Goal: Check status: Check status

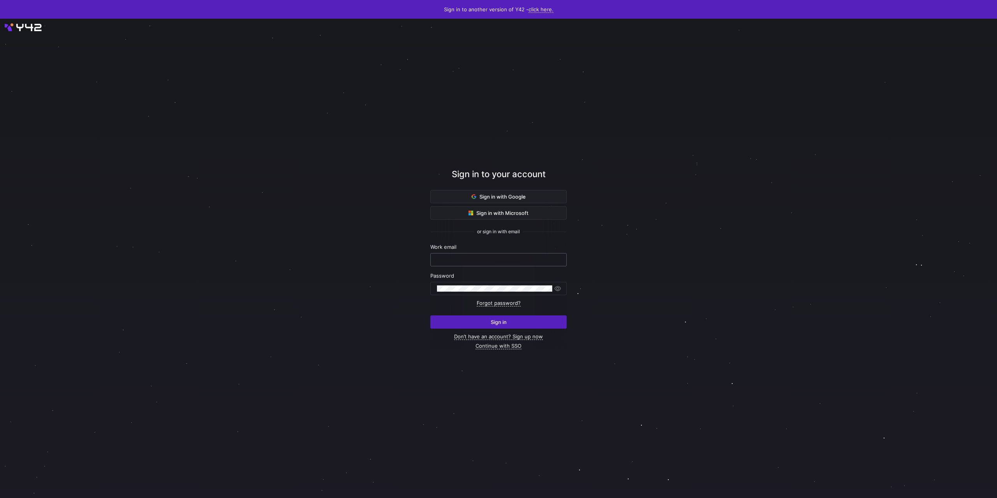
click at [472, 260] on input "text" at bounding box center [498, 260] width 123 height 6
type input "[PERSON_NAME][EMAIL_ADDRESS][DOMAIN_NAME]"
click at [430, 315] on button "Sign in" at bounding box center [498, 321] width 136 height 13
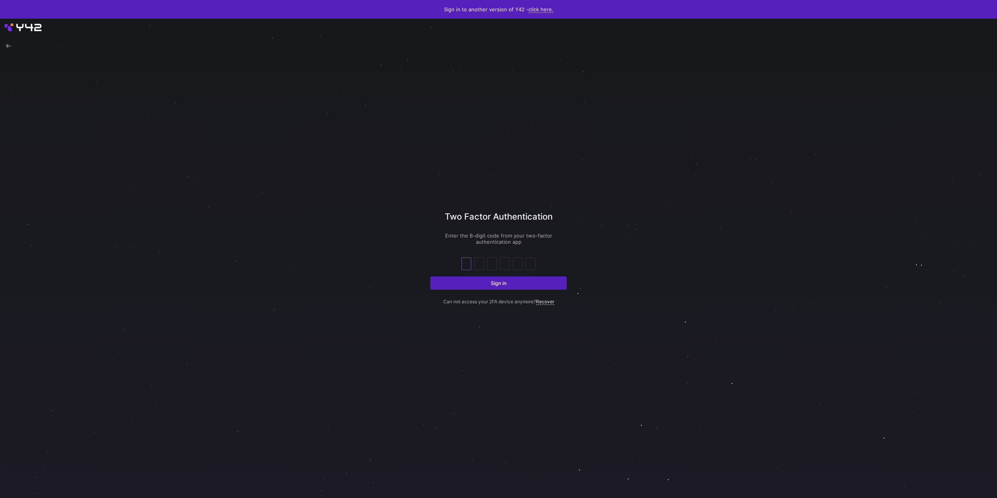
type input "1"
type input "7"
type input "4"
type input "0"
type input "2"
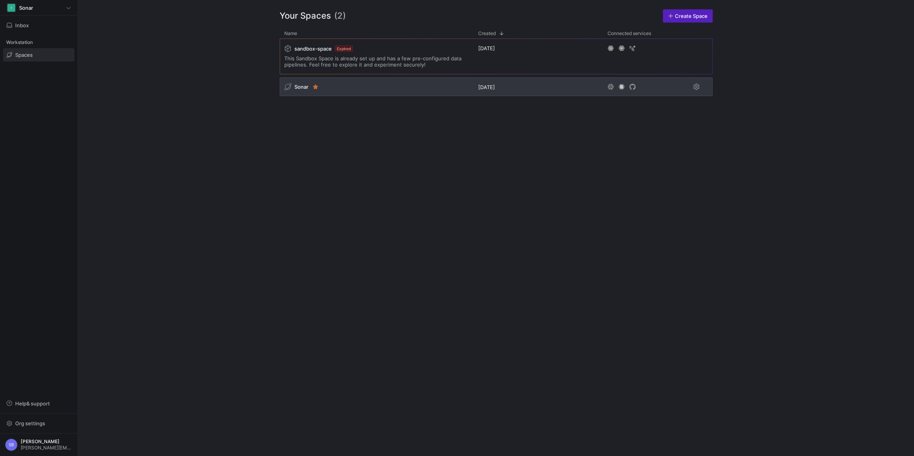
click at [299, 88] on span "Sonar" at bounding box center [301, 87] width 14 height 6
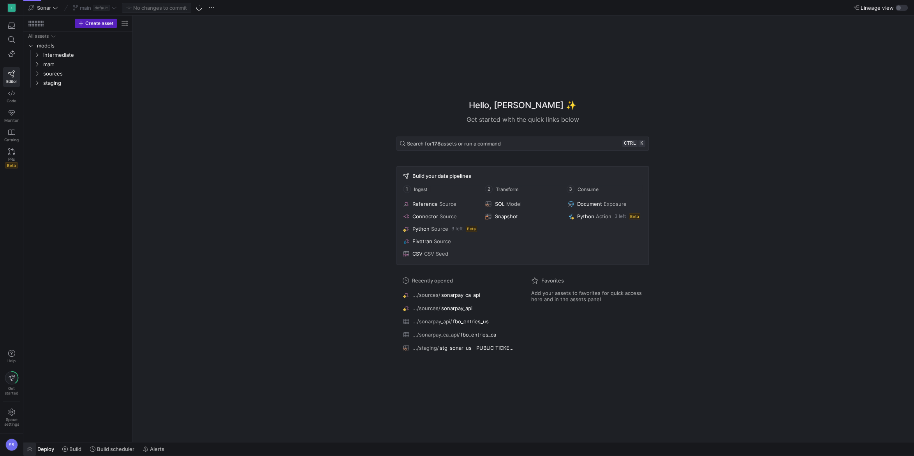
click at [31, 447] on span "button" at bounding box center [29, 449] width 12 height 13
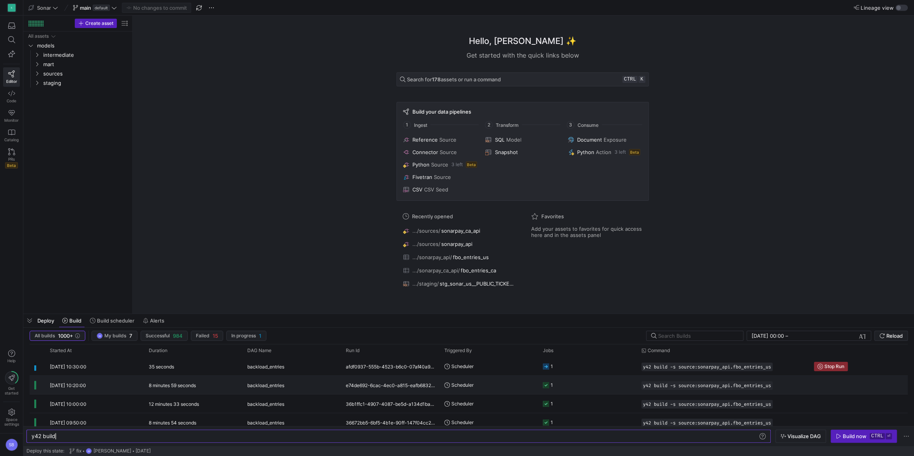
click at [201, 386] on div "8 minutes 59 seconds" at bounding box center [193, 385] width 99 height 18
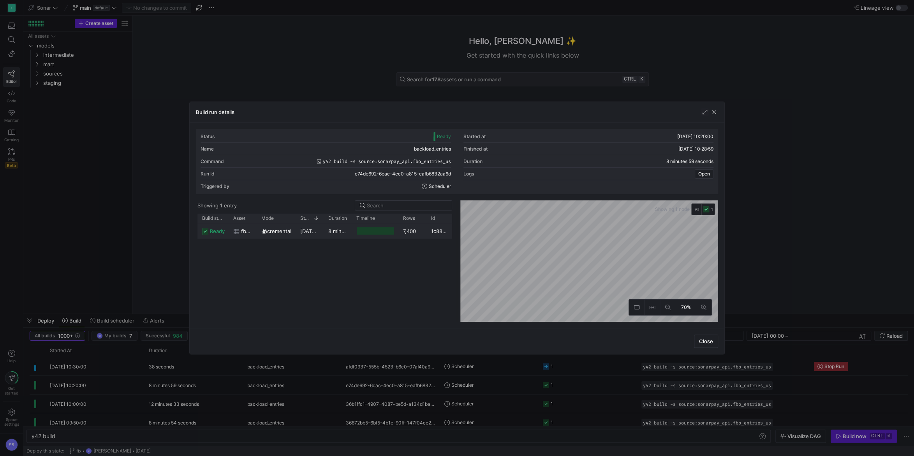
click at [343, 234] on div "8 minutes 56 seconds" at bounding box center [338, 231] width 28 height 15
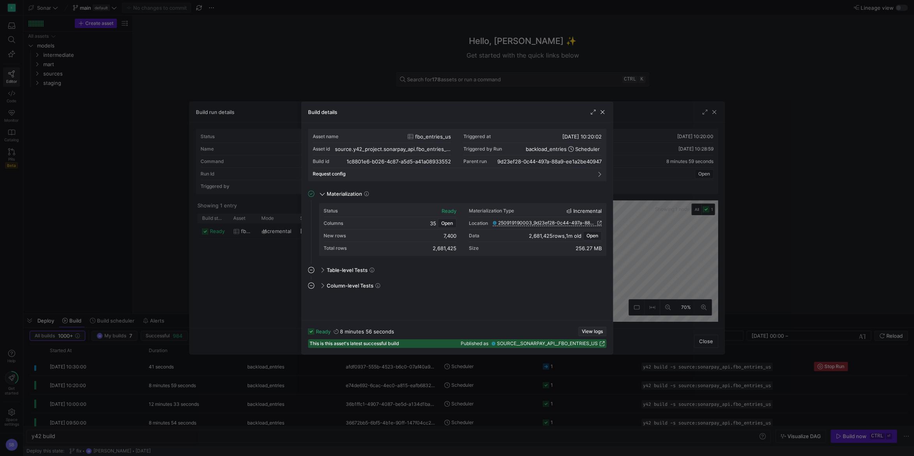
click at [594, 330] on span "View logs" at bounding box center [592, 331] width 21 height 5
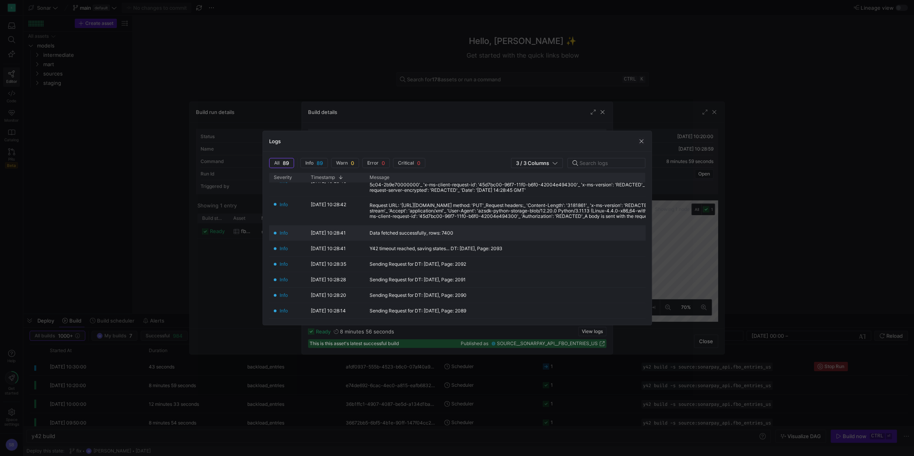
scroll to position [146, 0]
click at [643, 141] on span "button" at bounding box center [641, 141] width 8 height 8
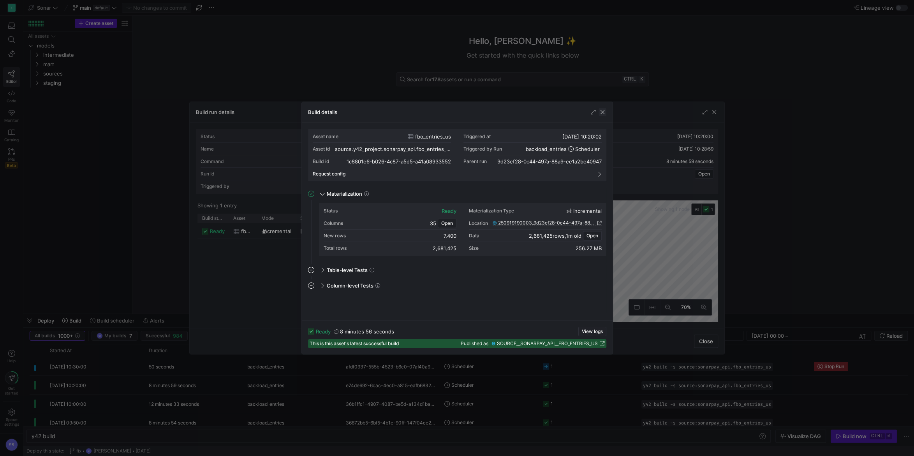
click at [604, 114] on span "button" at bounding box center [602, 112] width 8 height 8
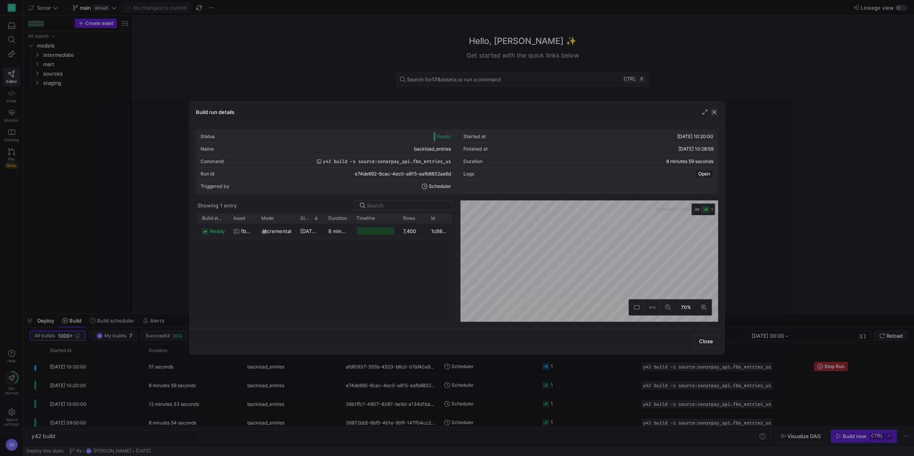
click at [715, 112] on span "button" at bounding box center [714, 112] width 8 height 8
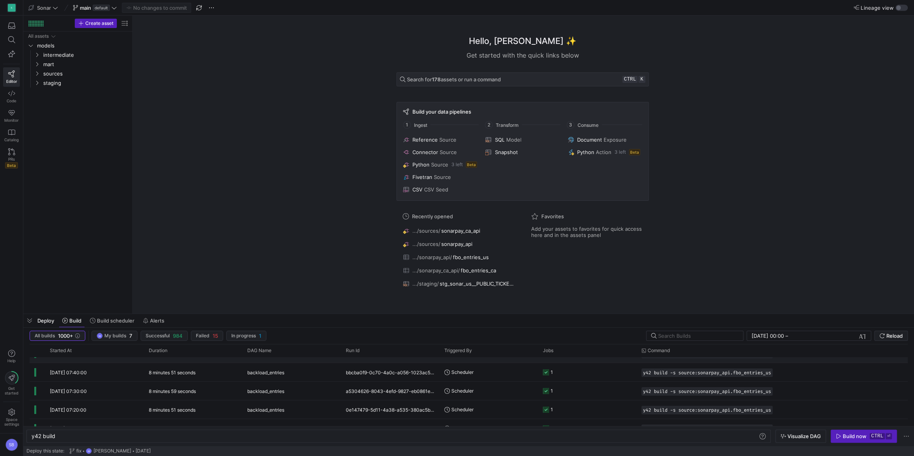
scroll to position [296, 0]
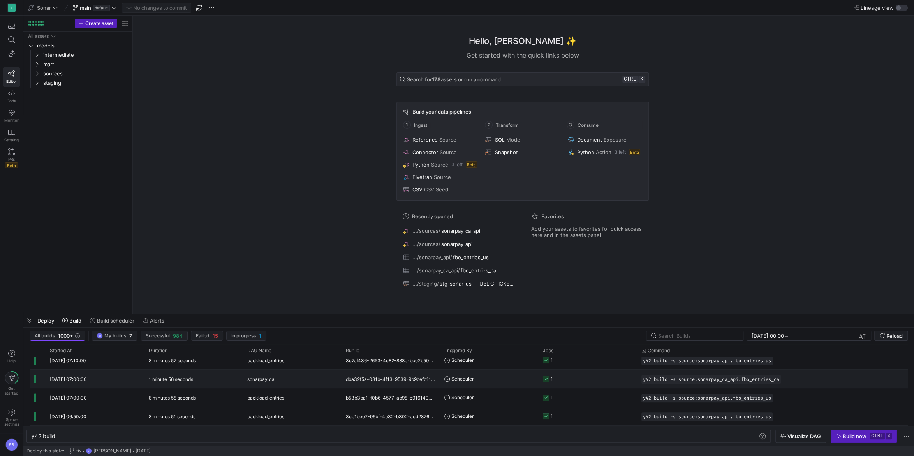
click at [227, 379] on div "1 minute 56 seconds" at bounding box center [193, 379] width 99 height 18
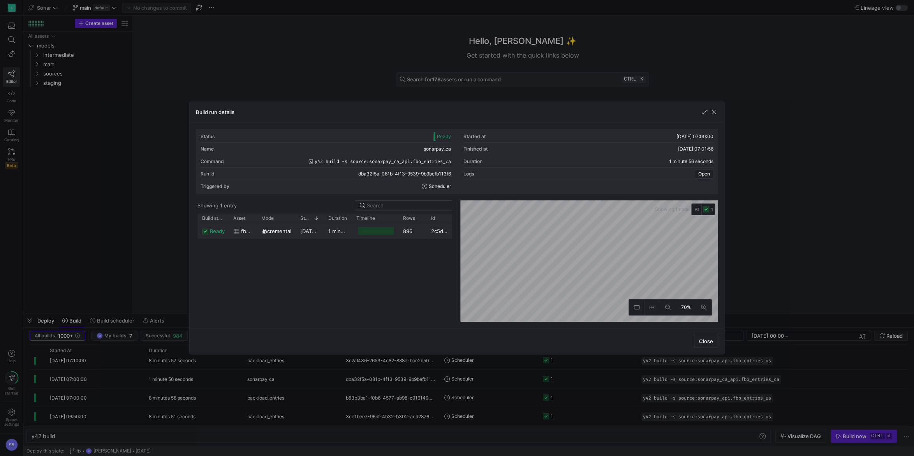
click at [341, 233] on y42-duration "1 minute 50 seconds" at bounding box center [353, 231] width 51 height 6
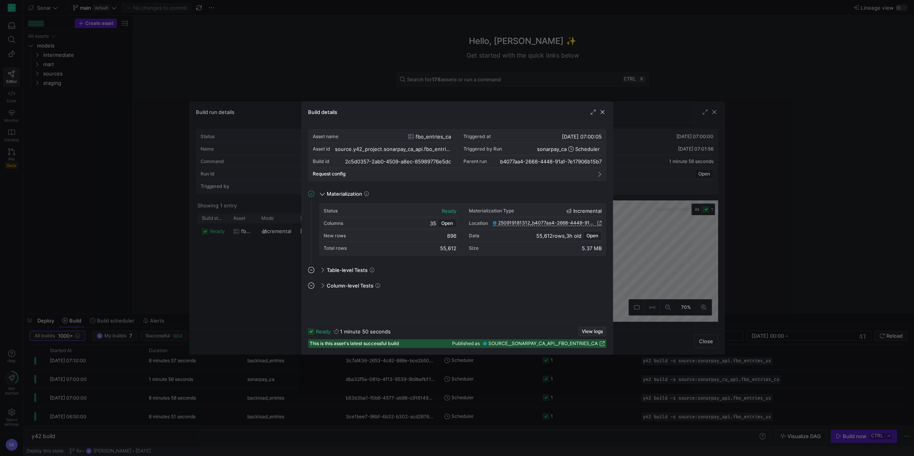
click at [597, 329] on span "View logs" at bounding box center [592, 331] width 21 height 5
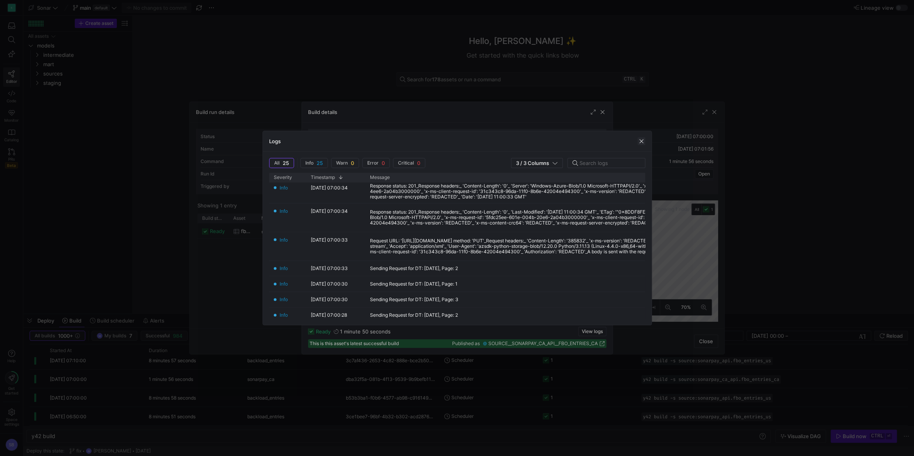
click at [639, 138] on span "button" at bounding box center [641, 141] width 8 height 8
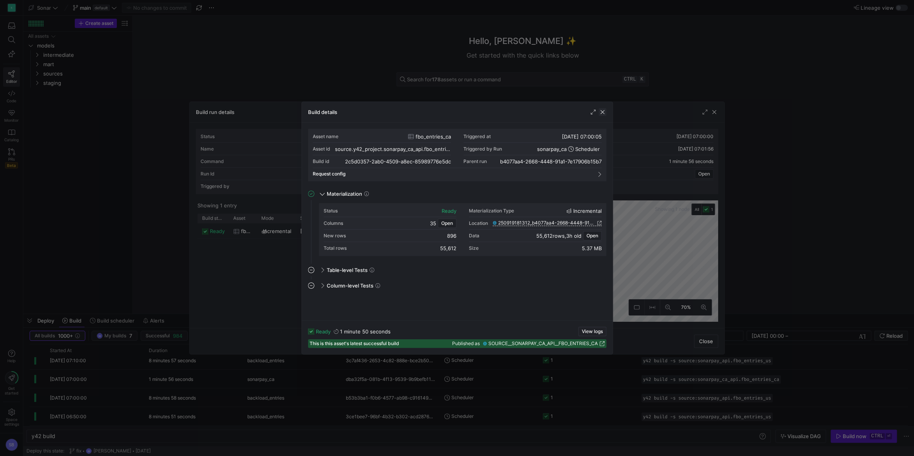
click at [604, 113] on span "button" at bounding box center [602, 112] width 8 height 8
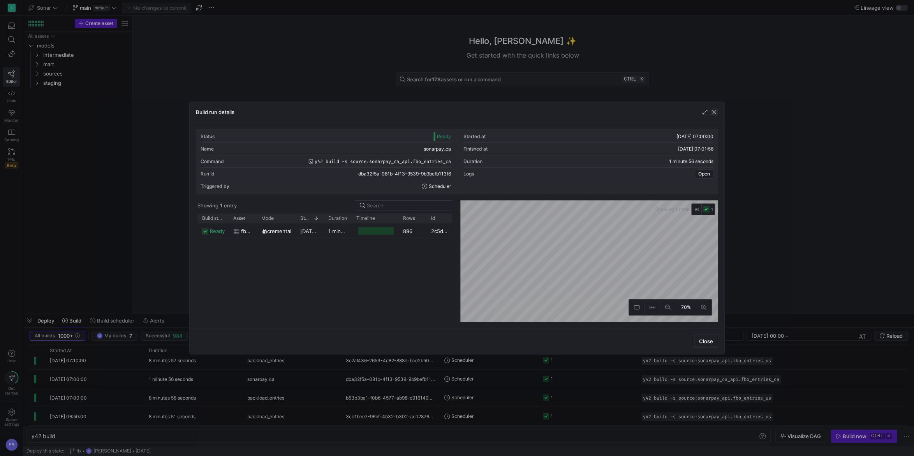
click at [715, 115] on span "button" at bounding box center [714, 112] width 8 height 8
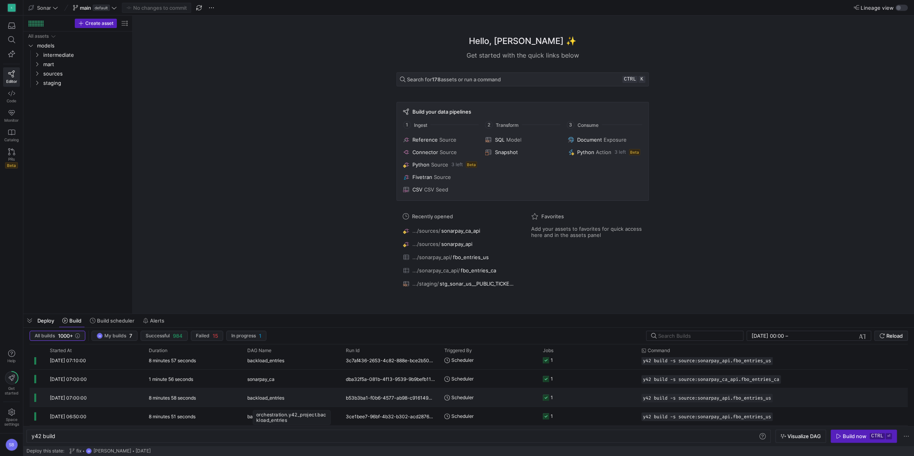
click at [282, 395] on span "backload_entries" at bounding box center [265, 398] width 37 height 18
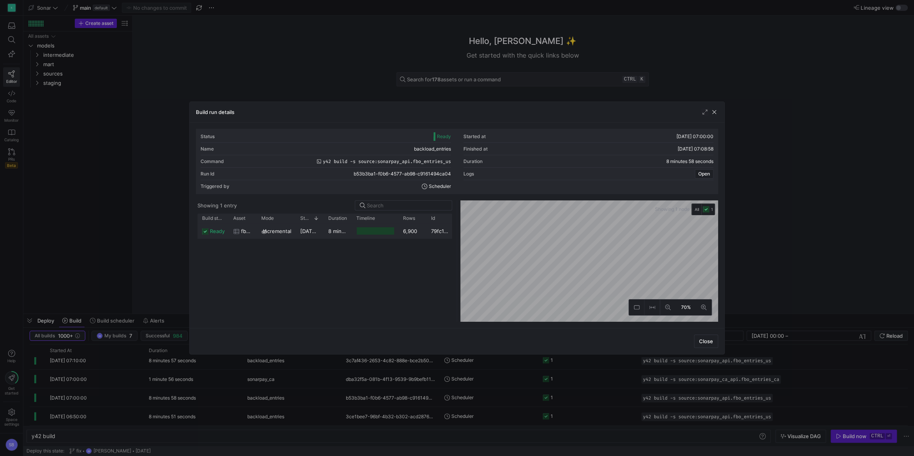
click at [329, 230] on y42-duration "8 minutes 53 seconds" at bounding box center [355, 231] width 54 height 6
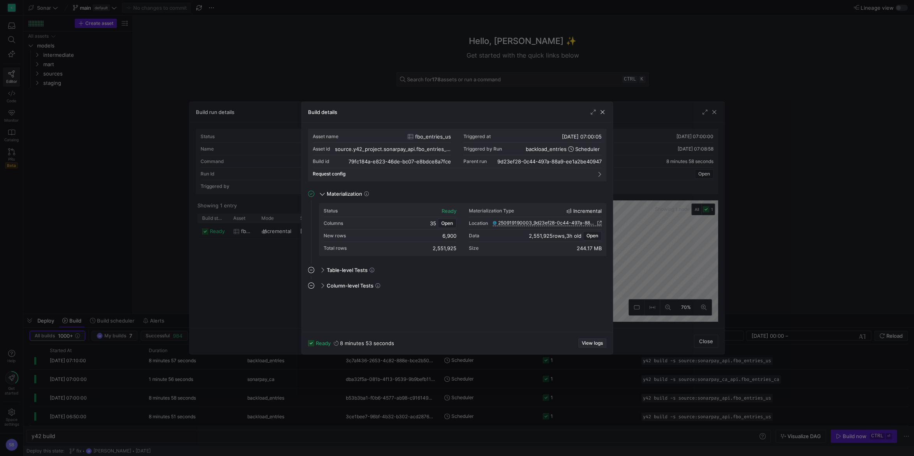
click at [598, 345] on span "View logs" at bounding box center [592, 343] width 21 height 5
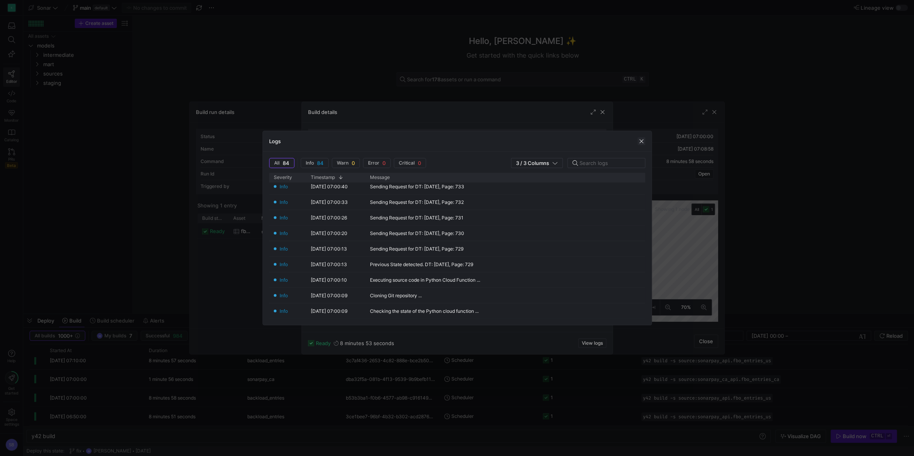
click at [641, 139] on span "button" at bounding box center [641, 141] width 8 height 8
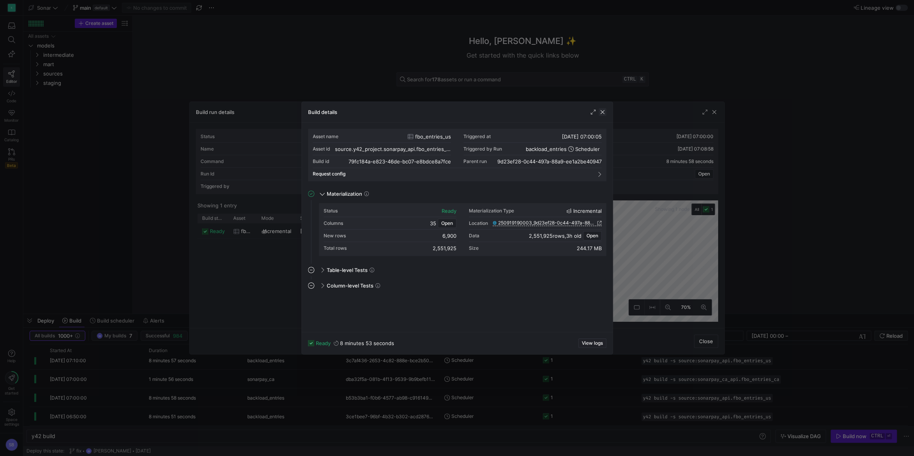
click at [603, 113] on span "button" at bounding box center [602, 112] width 8 height 8
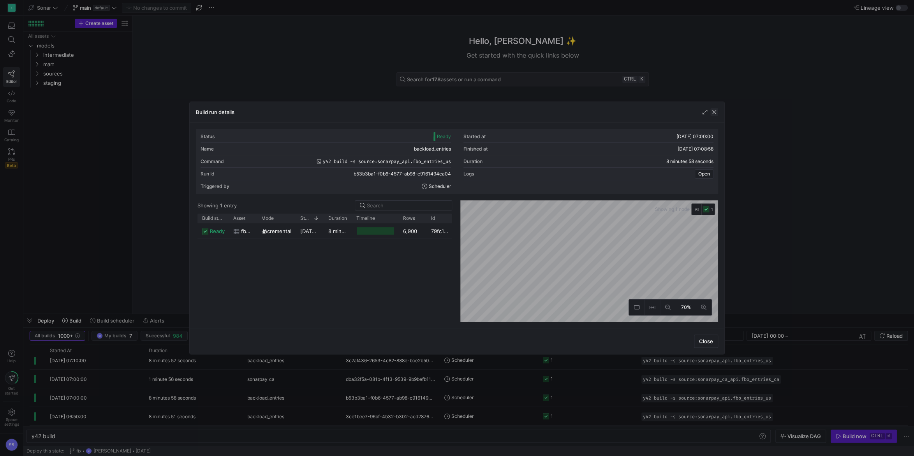
click at [713, 112] on span "button" at bounding box center [714, 112] width 8 height 8
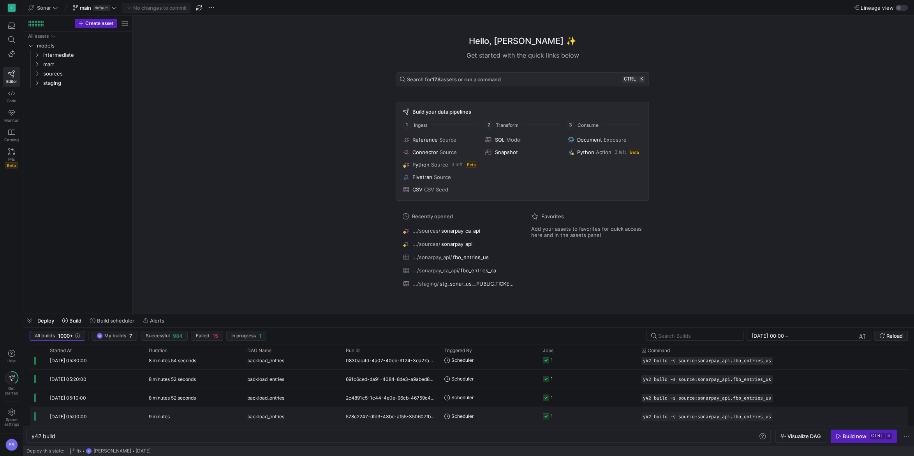
click at [251, 413] on span "backload_entries" at bounding box center [265, 417] width 37 height 18
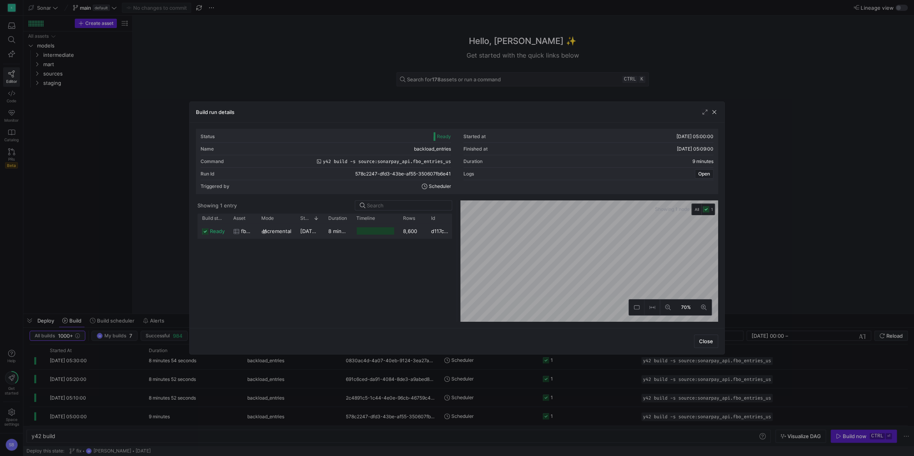
click at [339, 231] on y42-duration "8 minutes 56 seconds" at bounding box center [355, 231] width 54 height 6
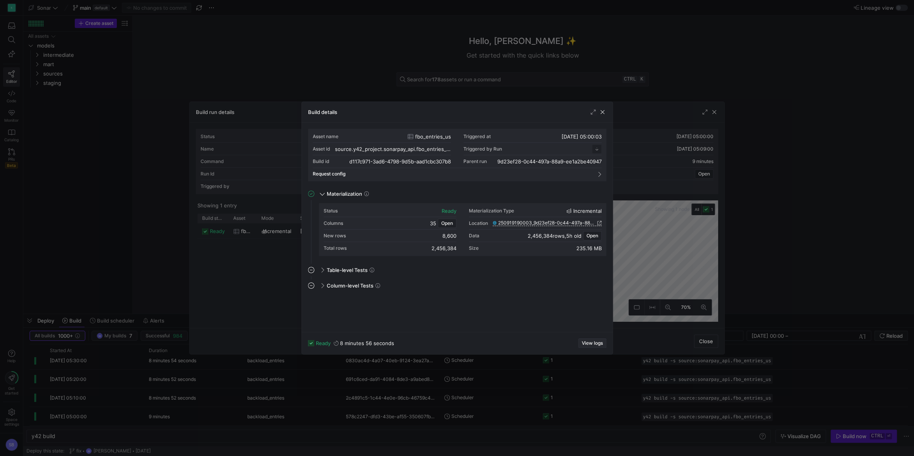
click at [590, 341] on span "View logs" at bounding box center [592, 343] width 21 height 5
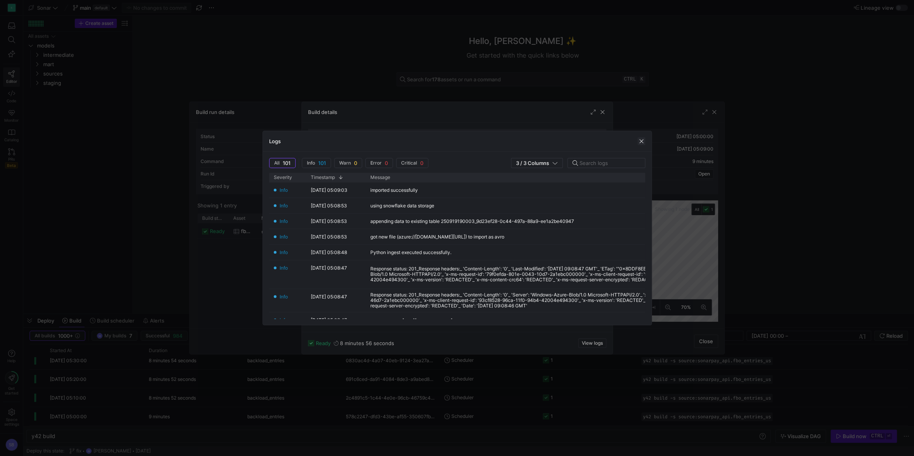
click at [644, 140] on span "button" at bounding box center [641, 141] width 8 height 8
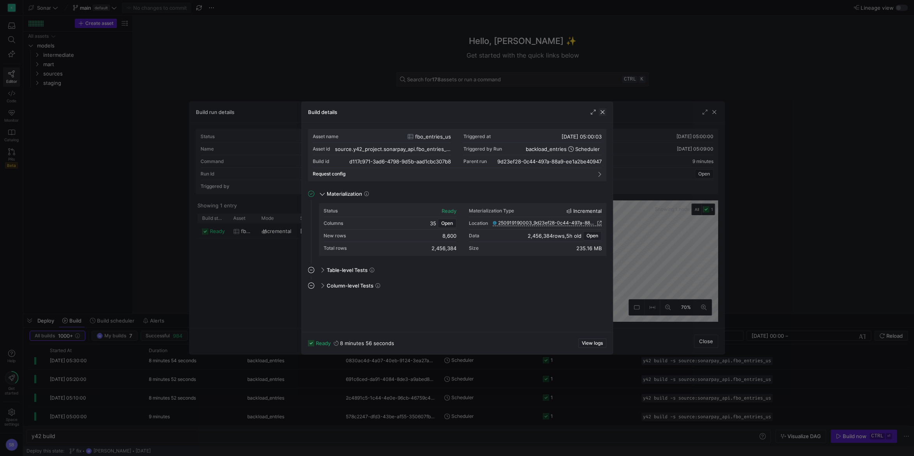
click at [605, 114] on span "button" at bounding box center [602, 112] width 8 height 8
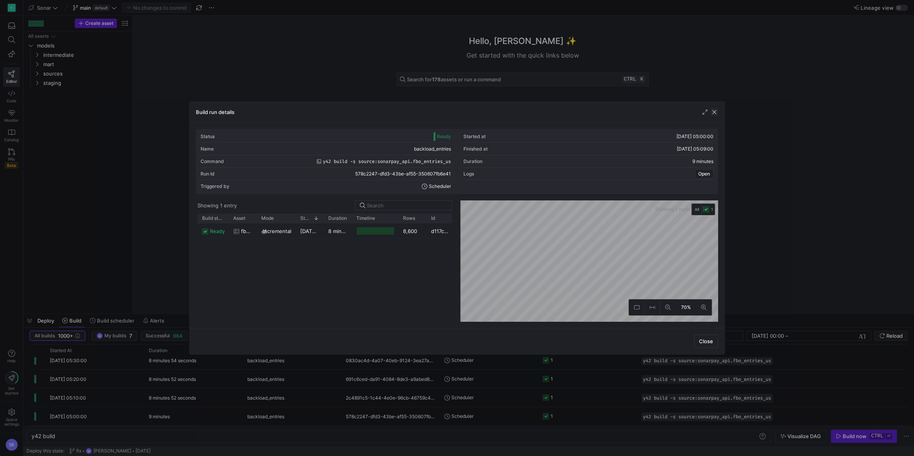
click at [716, 114] on span "button" at bounding box center [714, 112] width 8 height 8
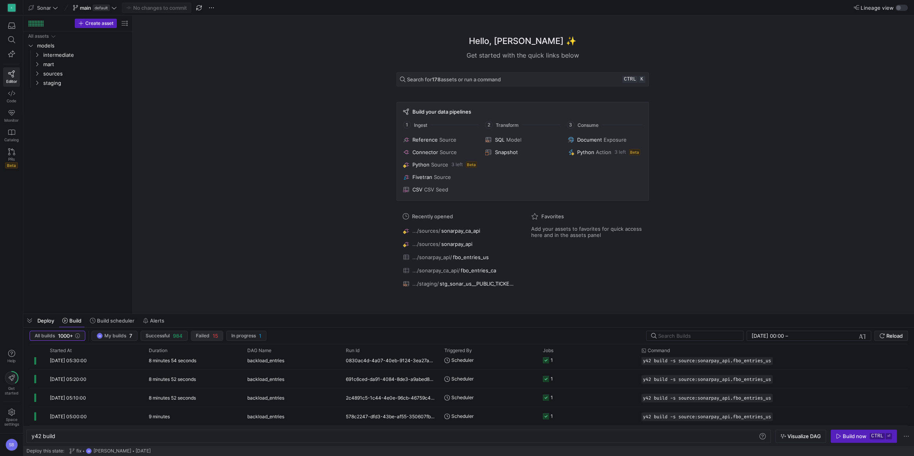
click at [205, 334] on span "Failed" at bounding box center [203, 335] width 14 height 5
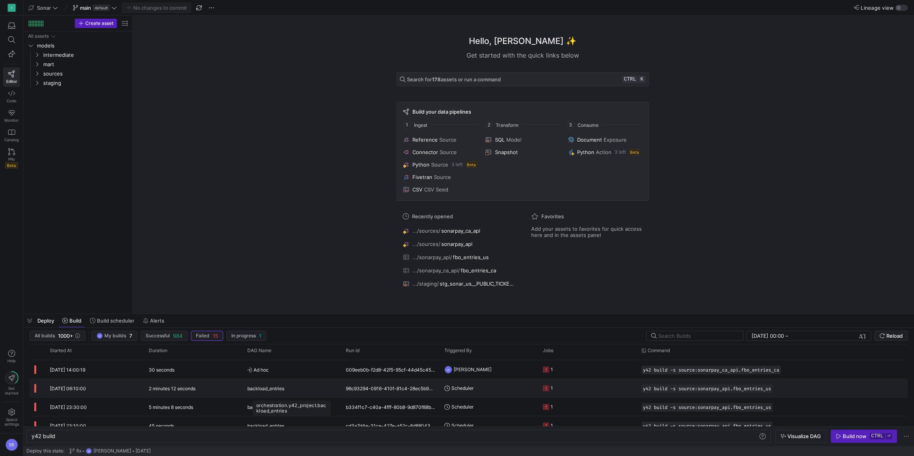
click at [319, 394] on div "backload_entries" at bounding box center [291, 389] width 89 height 18
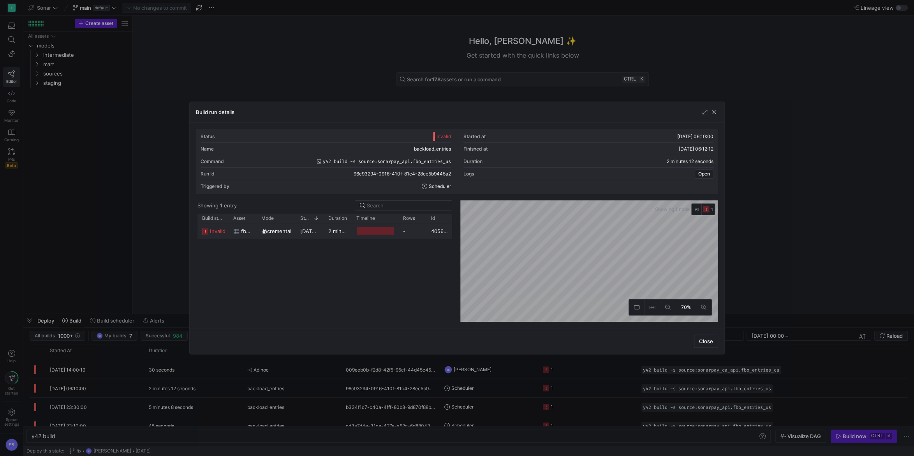
click at [409, 229] on div "-" at bounding box center [412, 231] width 28 height 15
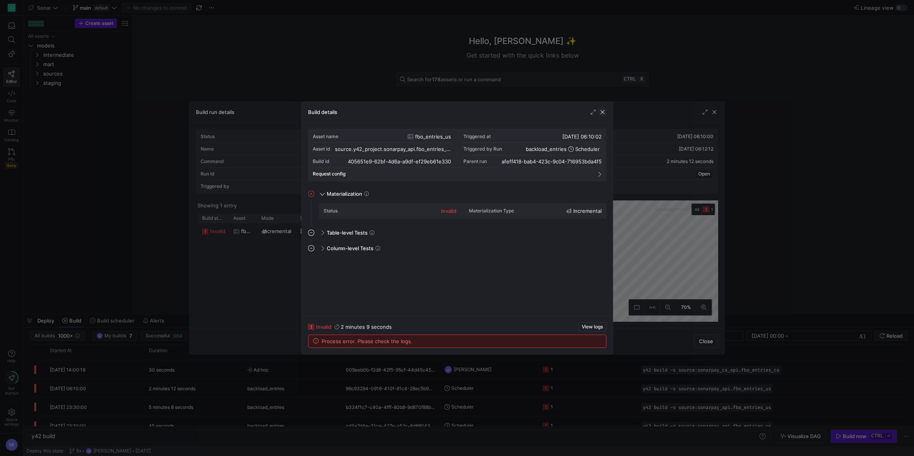
click at [605, 111] on span "button" at bounding box center [602, 112] width 8 height 8
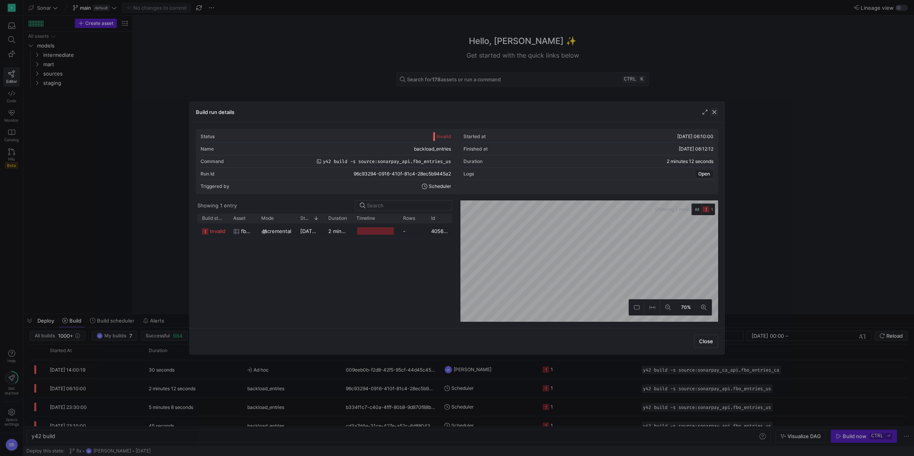
click at [716, 112] on span "button" at bounding box center [714, 112] width 8 height 8
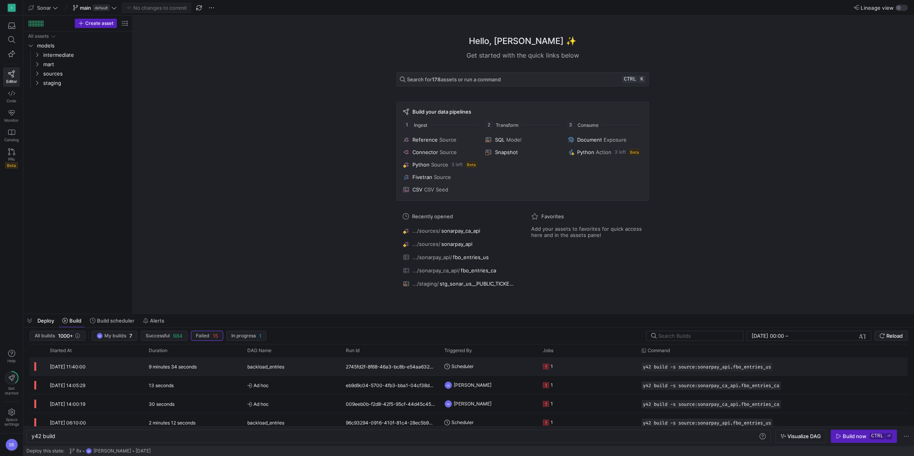
click at [333, 373] on div "backload_entries" at bounding box center [291, 367] width 89 height 18
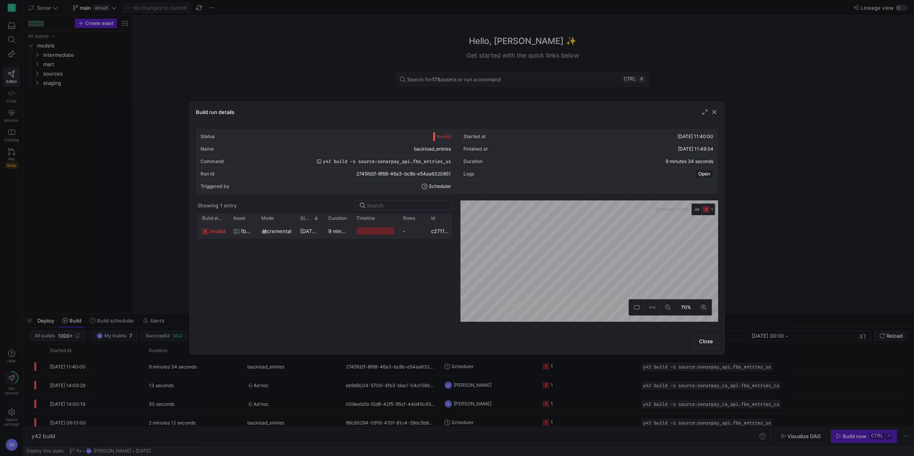
click at [347, 232] on y42-duration "9 minutes 31 seconds" at bounding box center [354, 231] width 53 height 6
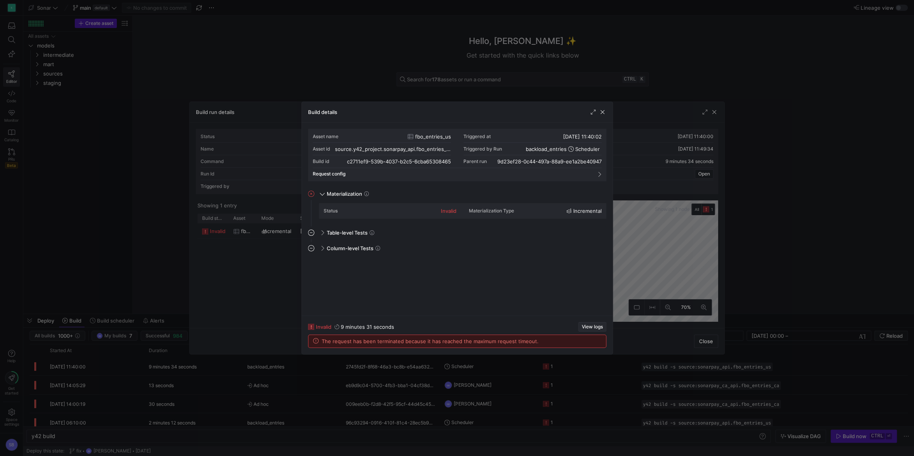
click at [589, 326] on span "View logs" at bounding box center [592, 326] width 21 height 5
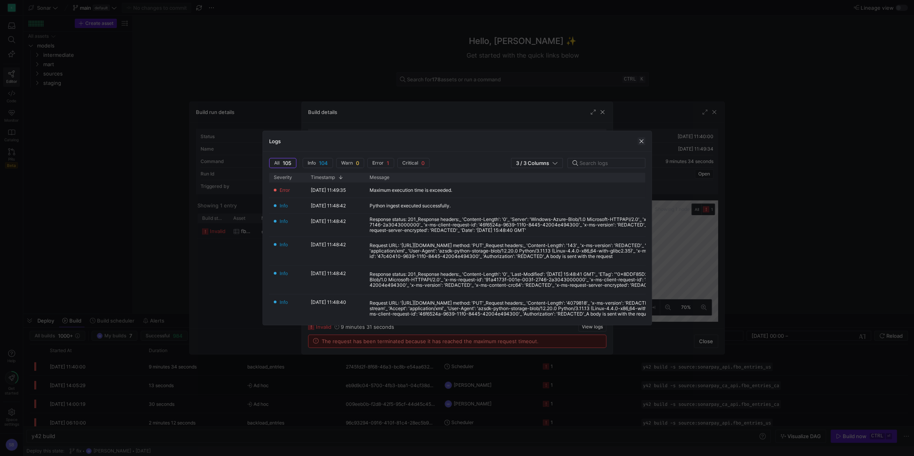
click at [639, 141] on span "button" at bounding box center [641, 141] width 8 height 8
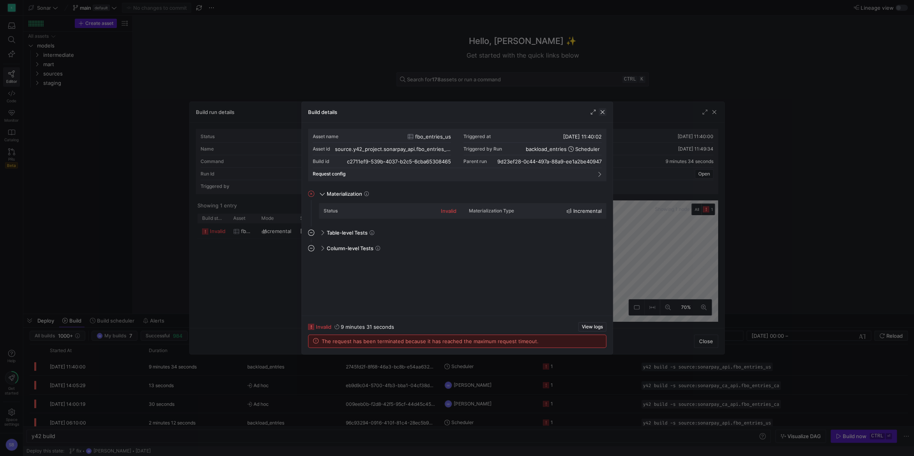
click at [603, 112] on span "button" at bounding box center [602, 112] width 8 height 8
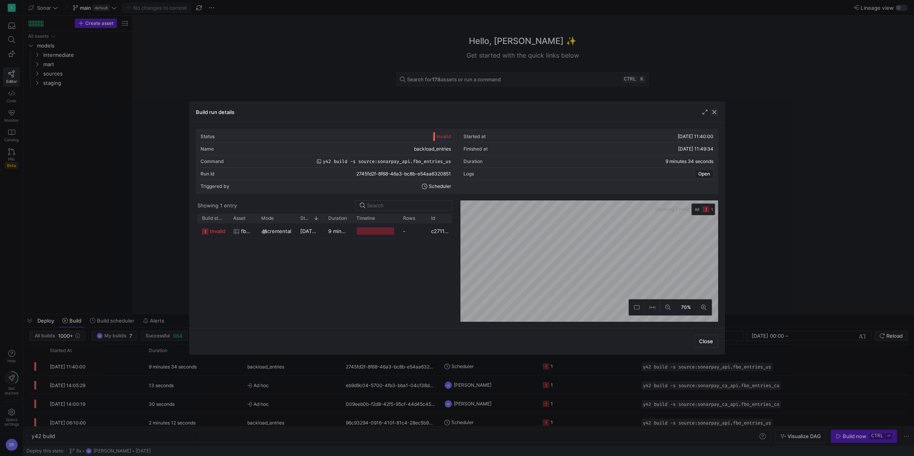
click at [714, 112] on span "button" at bounding box center [714, 112] width 8 height 8
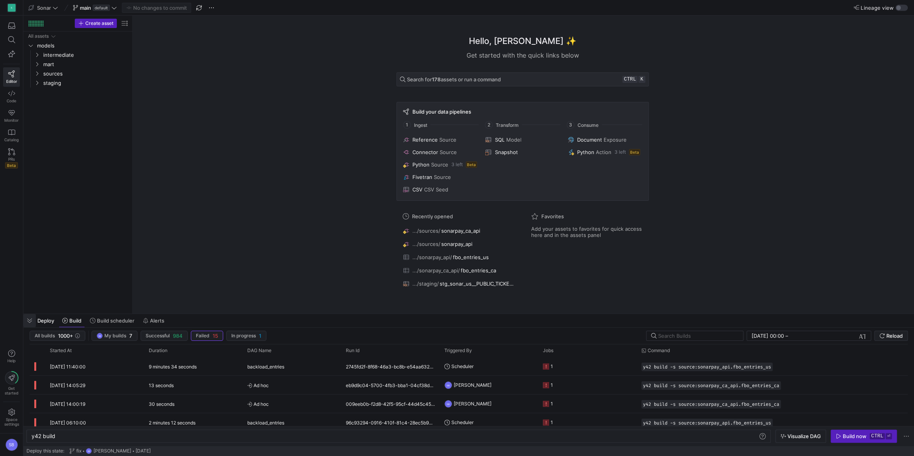
click at [34, 322] on span "button" at bounding box center [29, 320] width 12 height 13
